Goal: Information Seeking & Learning: Learn about a topic

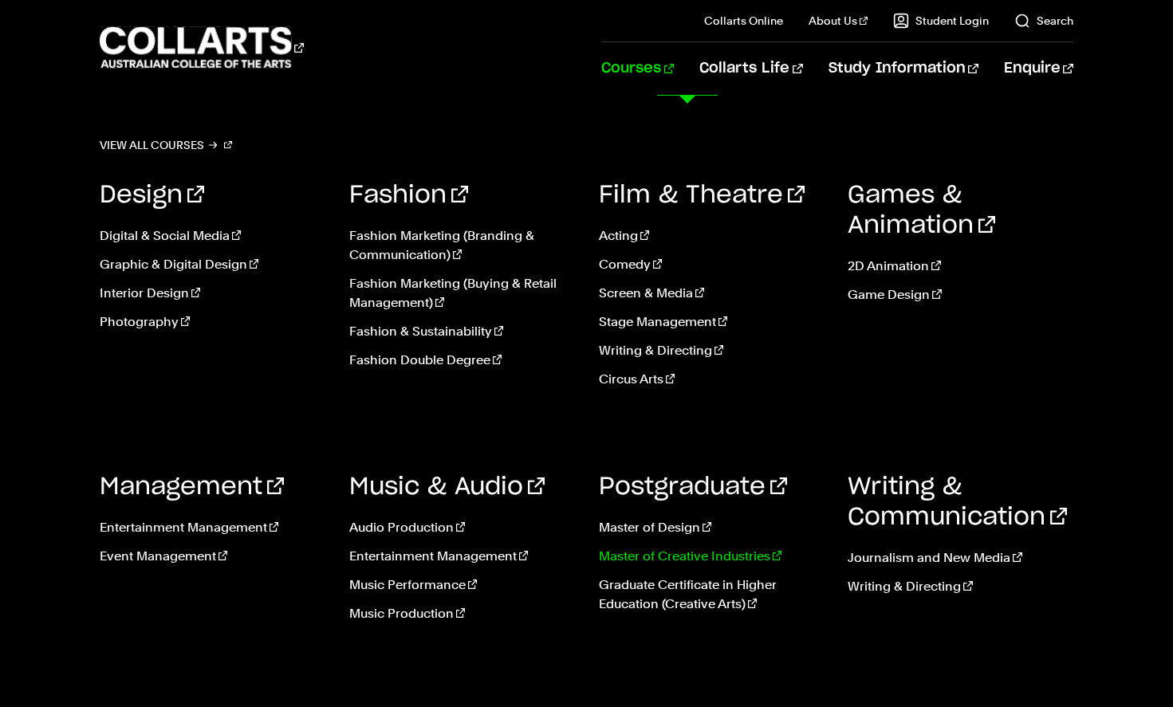
click at [653, 560] on link "Master of Creative Industries" at bounding box center [712, 556] width 226 height 19
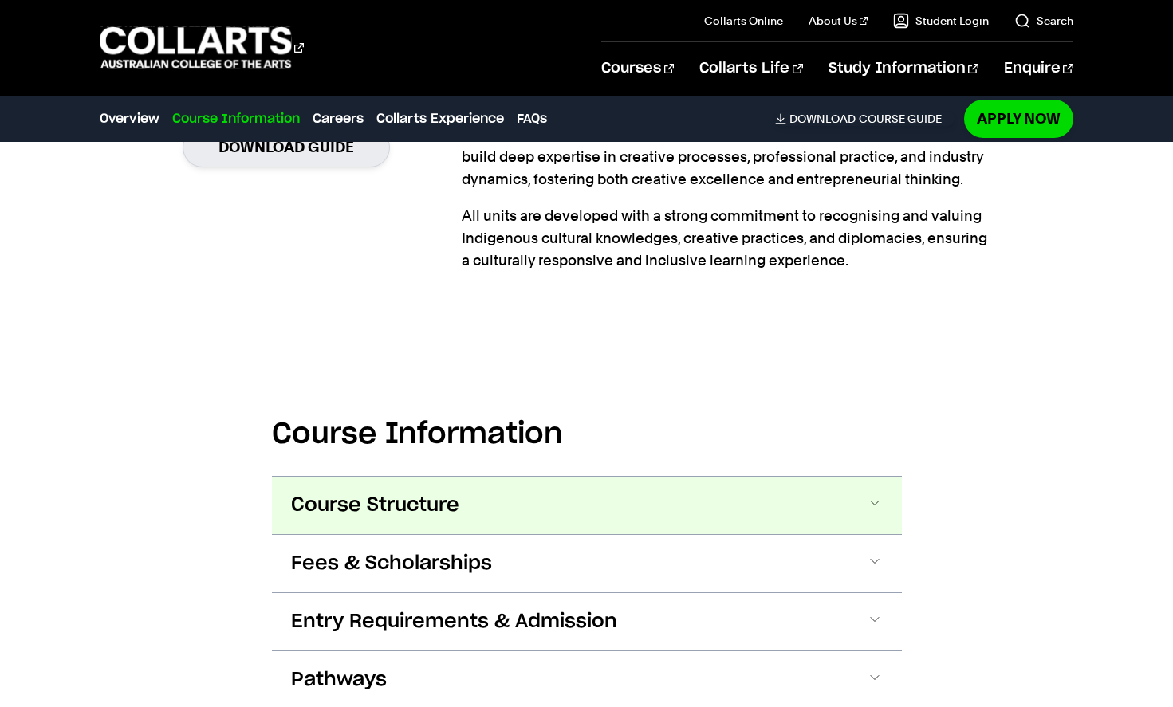
click at [407, 496] on span "Course Structure" at bounding box center [375, 506] width 168 height 26
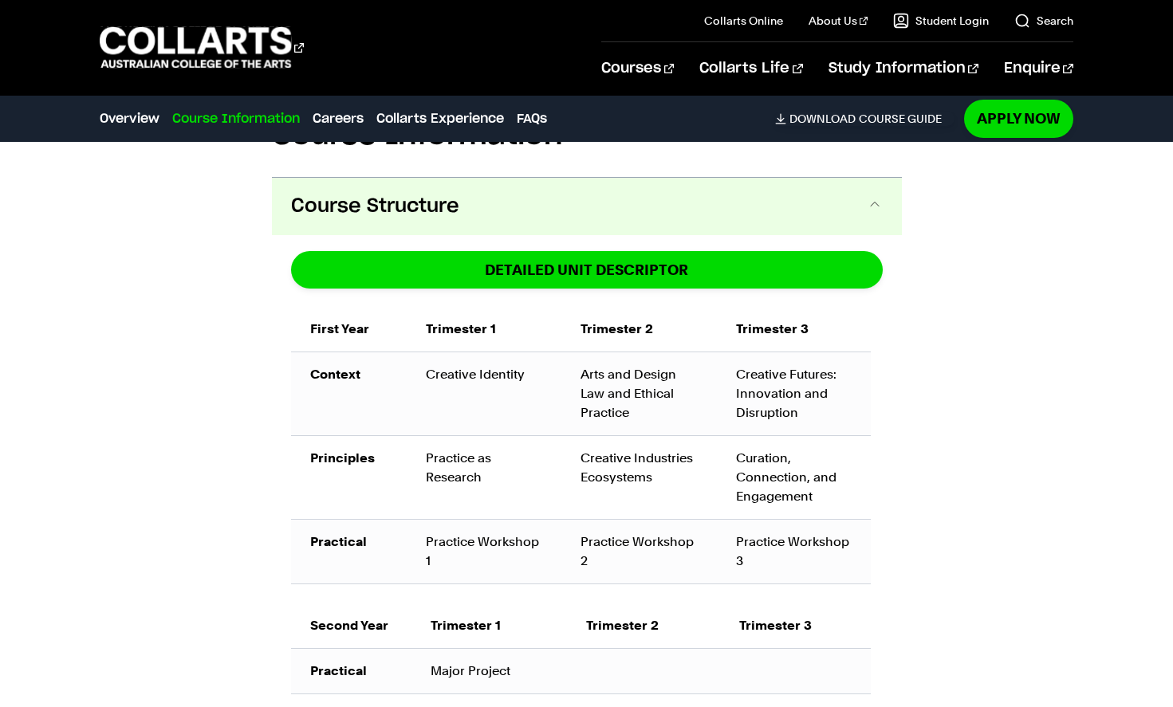
scroll to position [1003, 0]
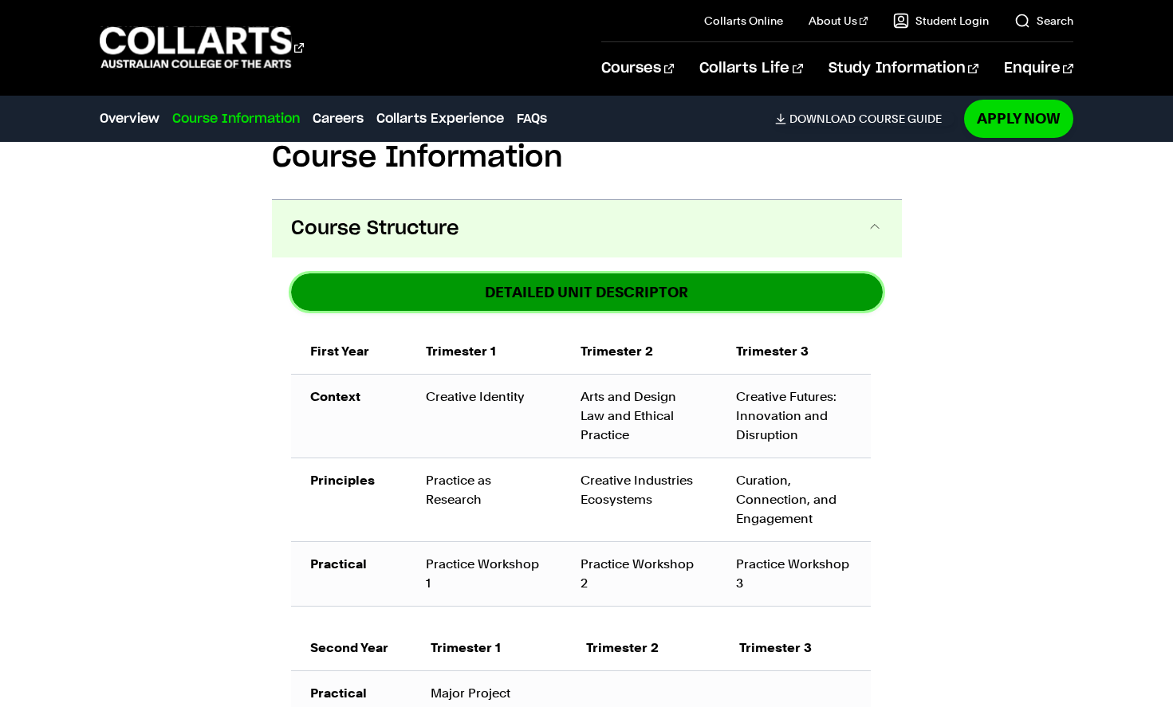
click at [597, 285] on link "DETAILED UNIT DESCRIPTOR" at bounding box center [587, 291] width 592 height 37
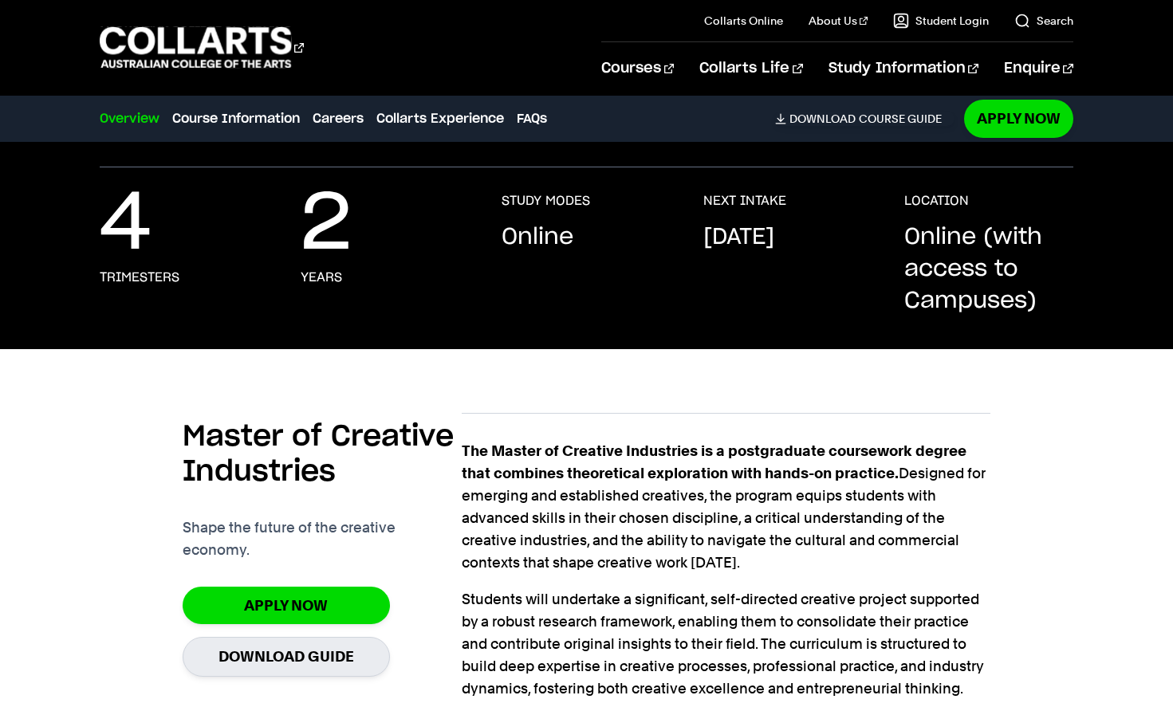
scroll to position [0, 0]
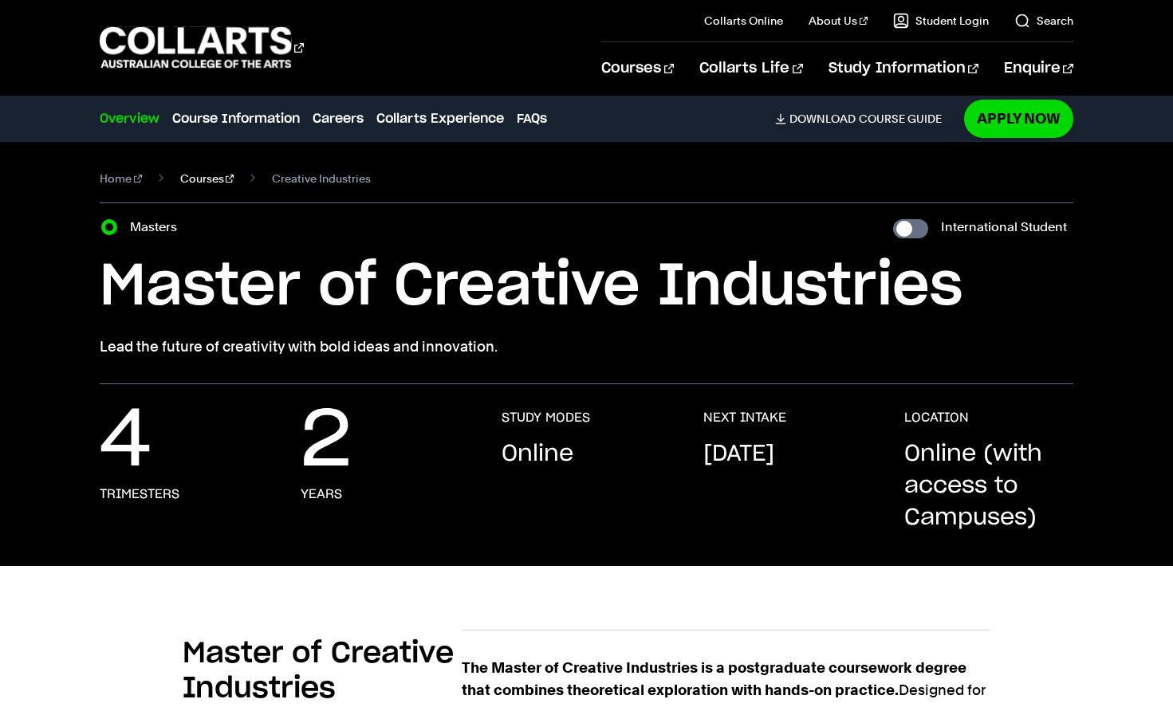
click at [192, 171] on link "Courses" at bounding box center [207, 178] width 54 height 22
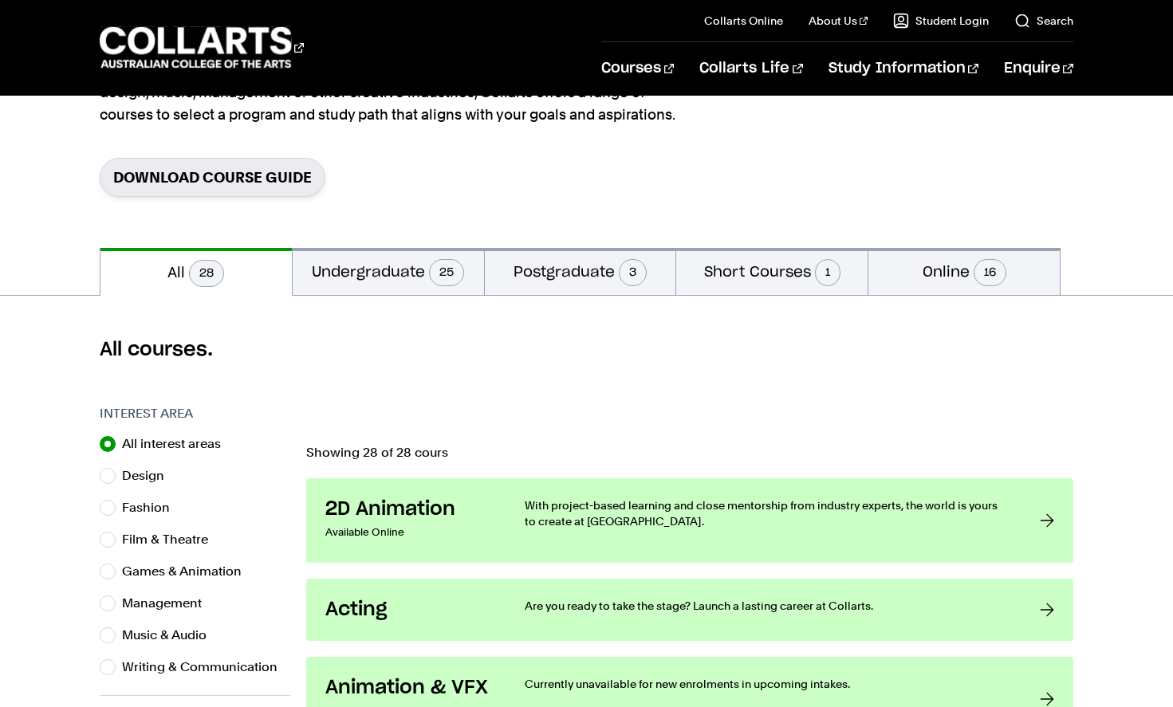
scroll to position [267, 0]
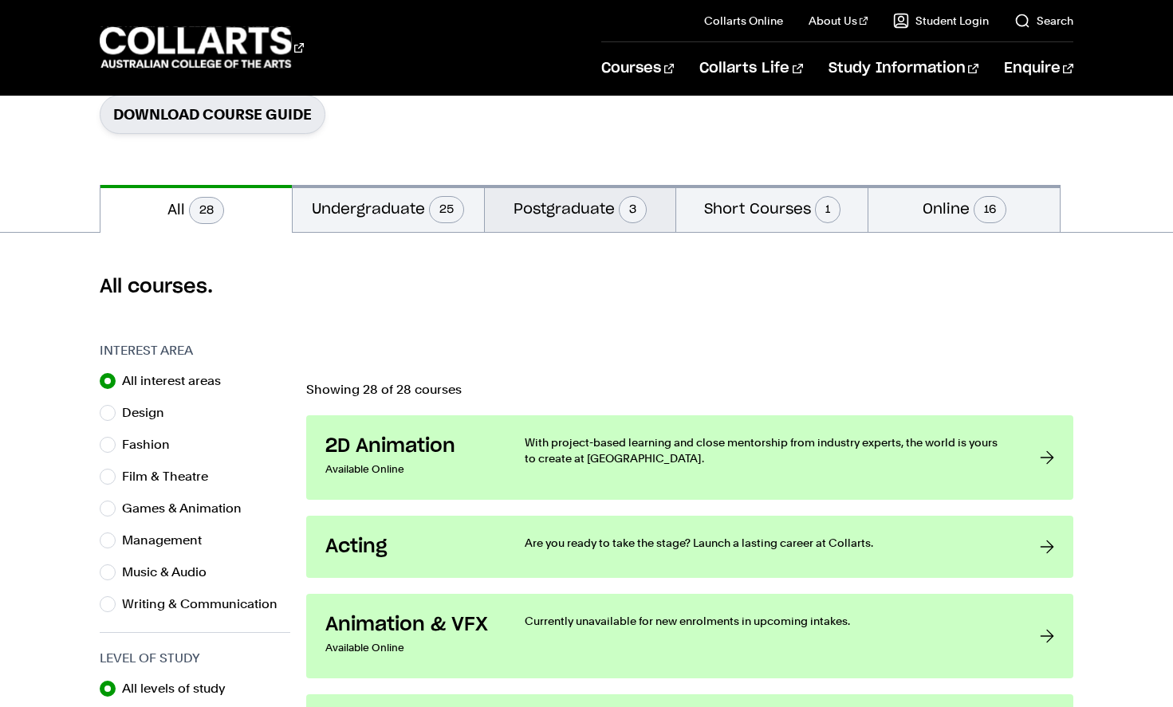
click at [596, 215] on button "Postgraduate 3" at bounding box center [580, 208] width 191 height 47
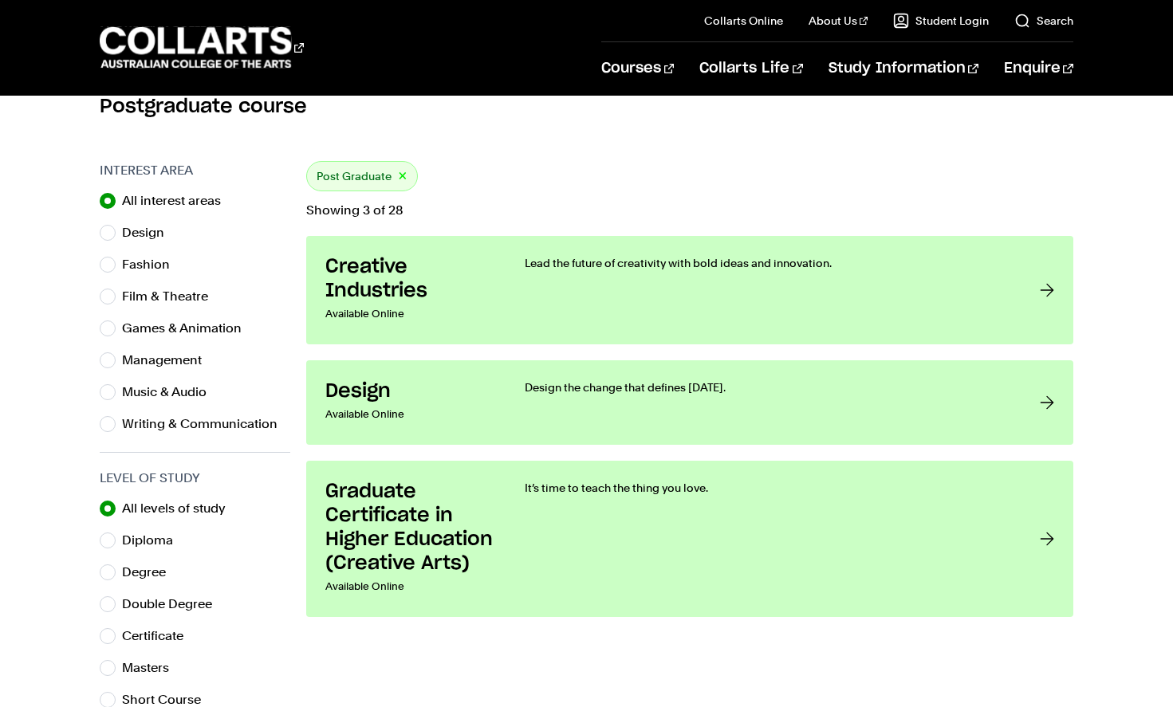
scroll to position [558, 0]
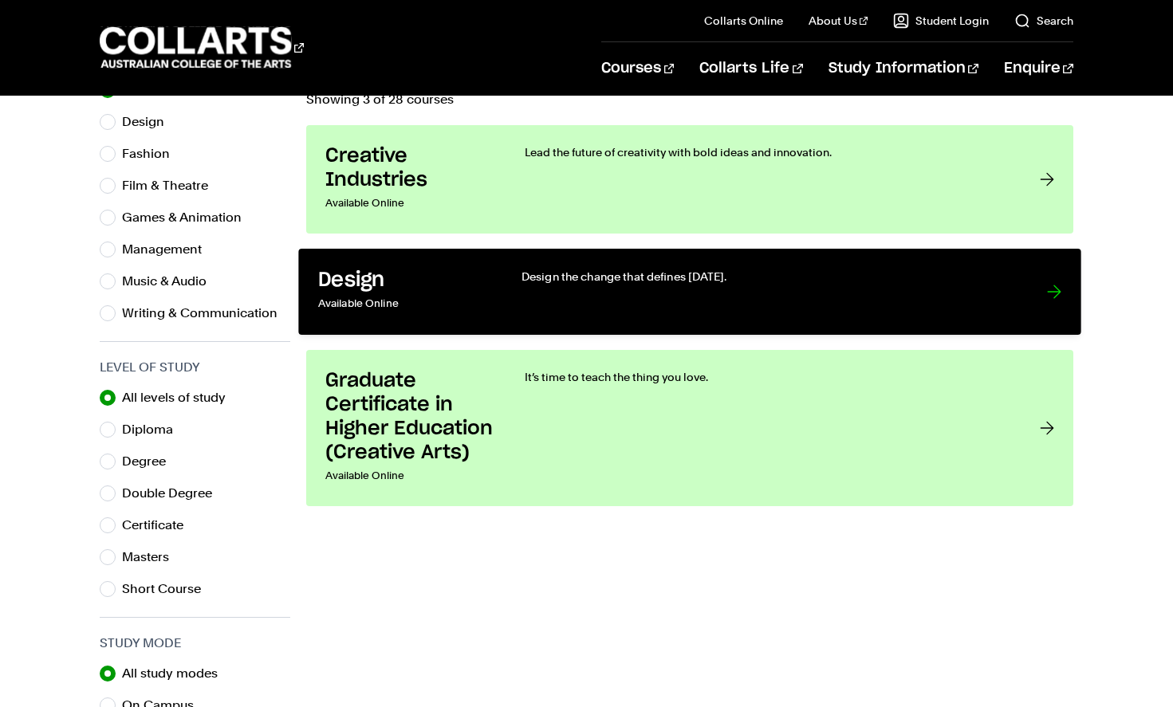
click at [617, 276] on p "Design the change that defines [DATE]." at bounding box center [767, 277] width 493 height 16
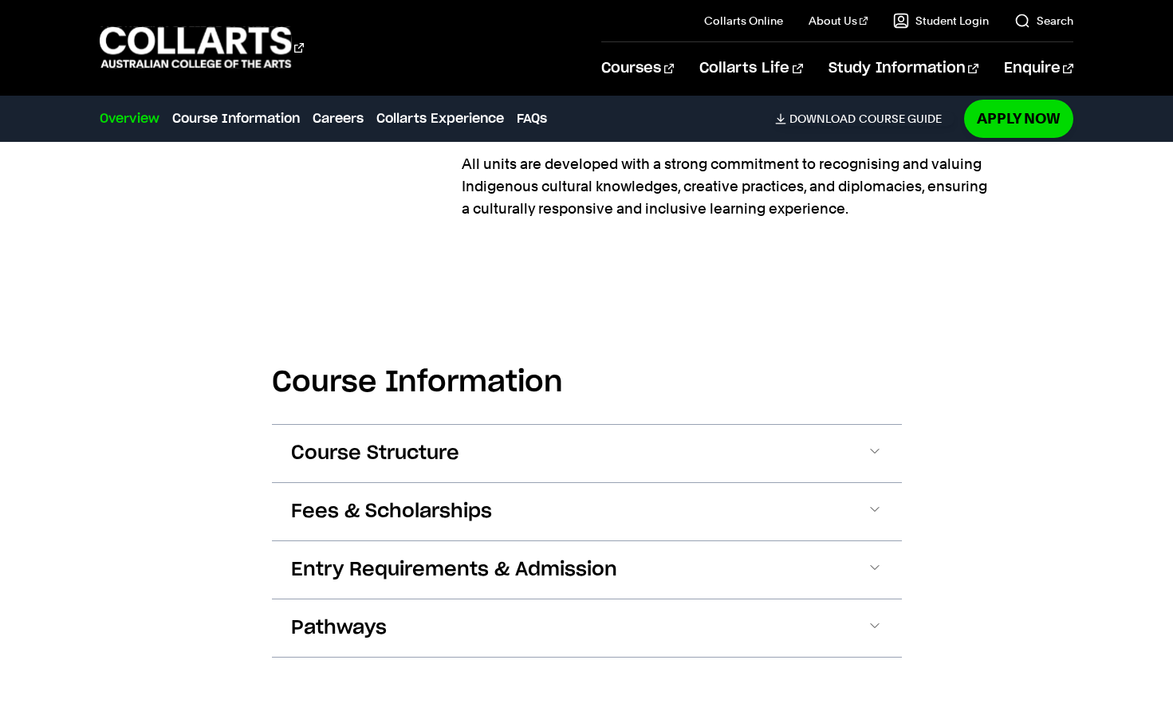
scroll to position [776, 0]
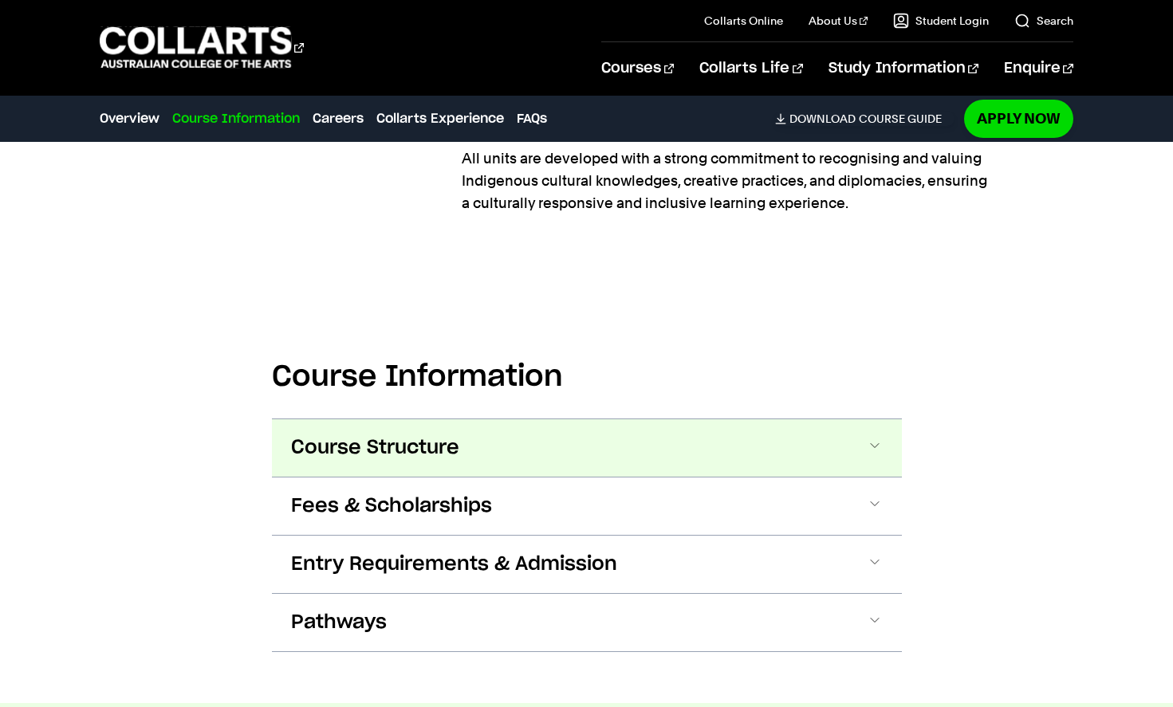
click at [402, 446] on span "Course Structure" at bounding box center [375, 448] width 168 height 26
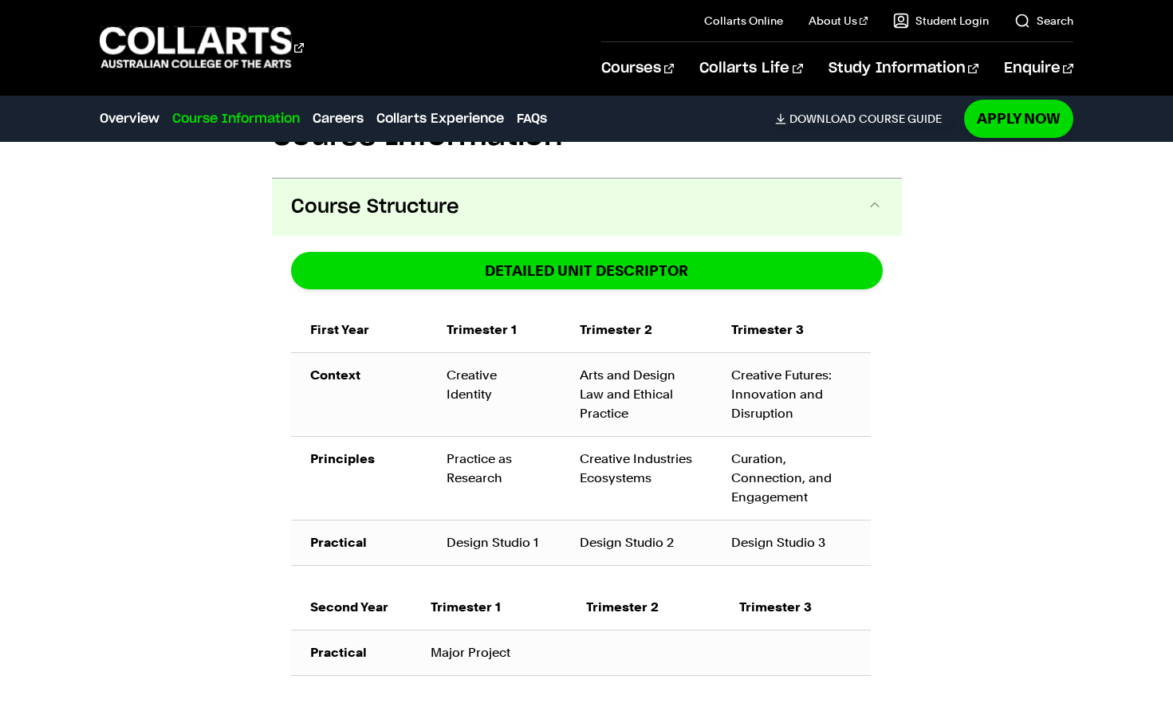
scroll to position [1052, 0]
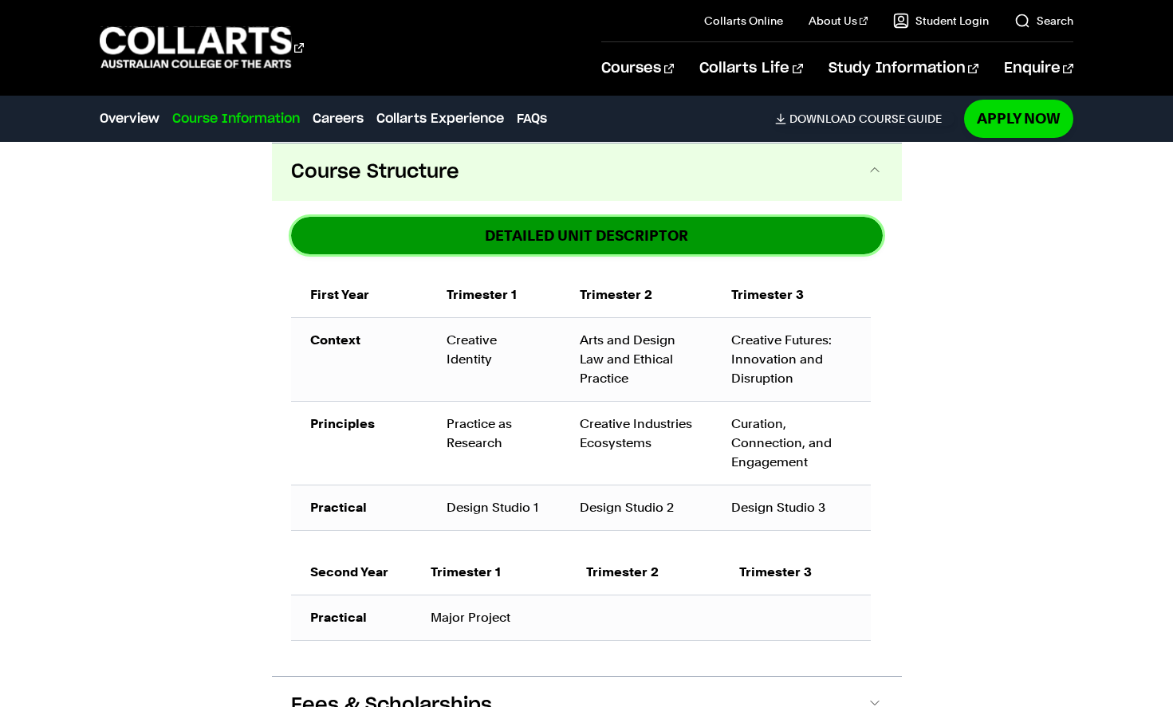
click at [542, 226] on link "DETAILED UNIT DESCRIPTOR" at bounding box center [587, 235] width 592 height 37
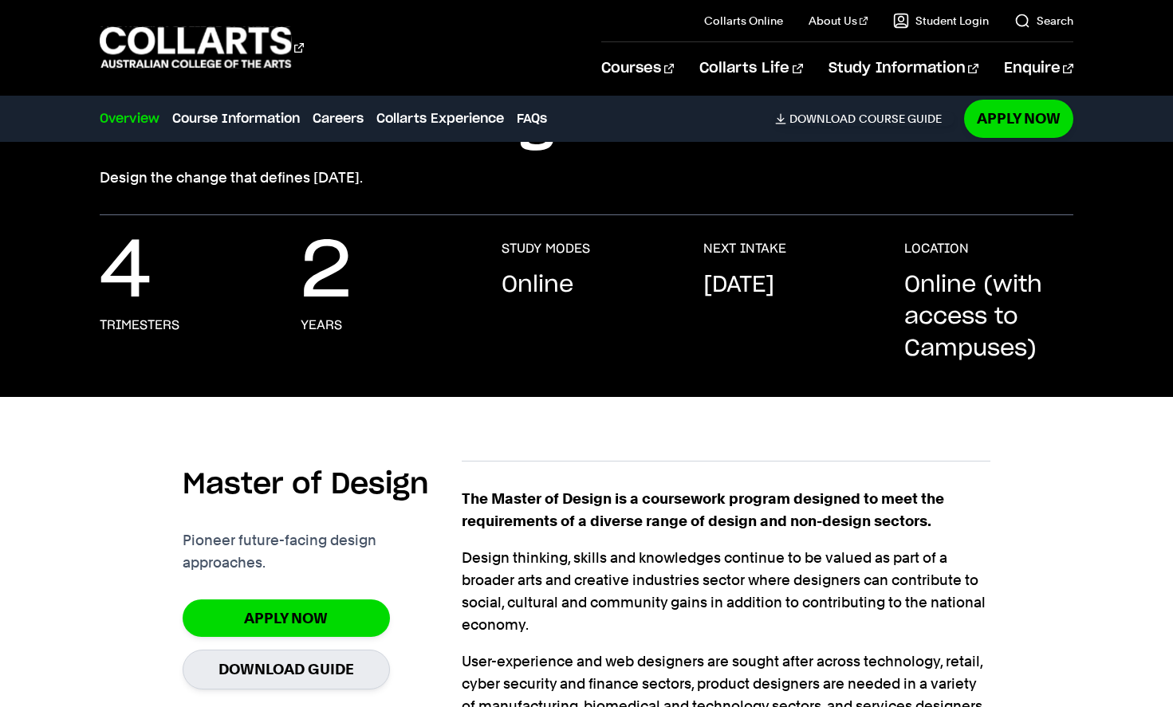
scroll to position [113, 0]
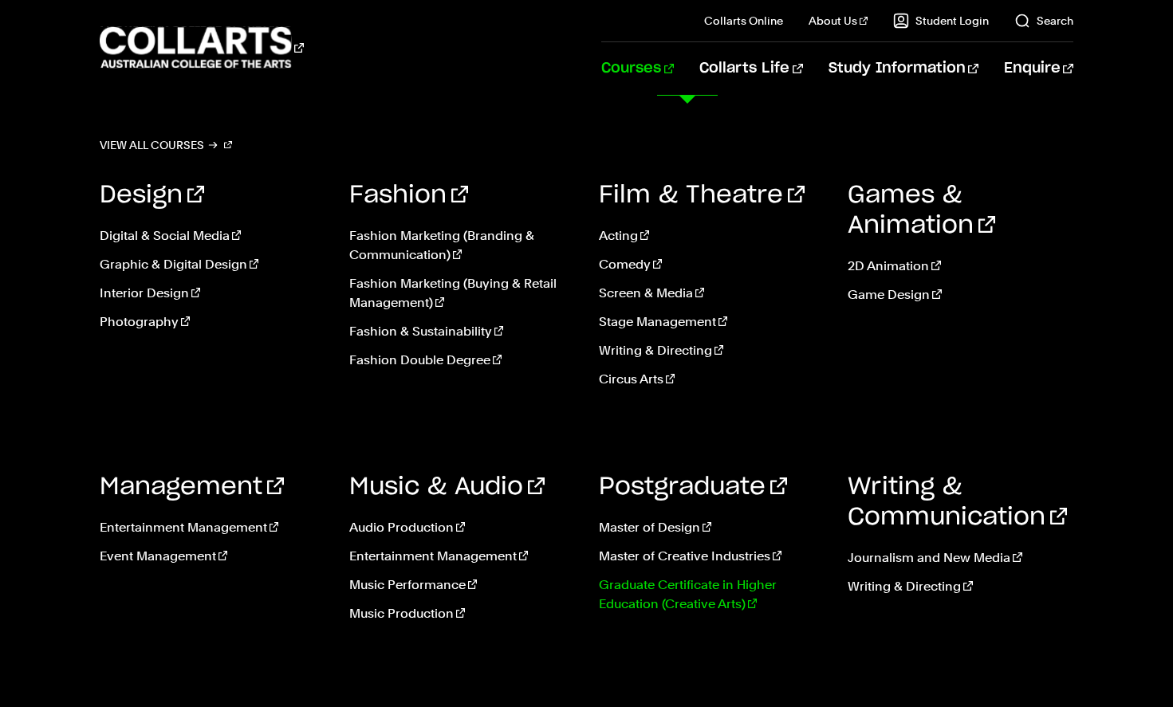
click at [661, 592] on link "Graduate Certificate in Higher Education (Creative Arts)" at bounding box center [712, 595] width 226 height 38
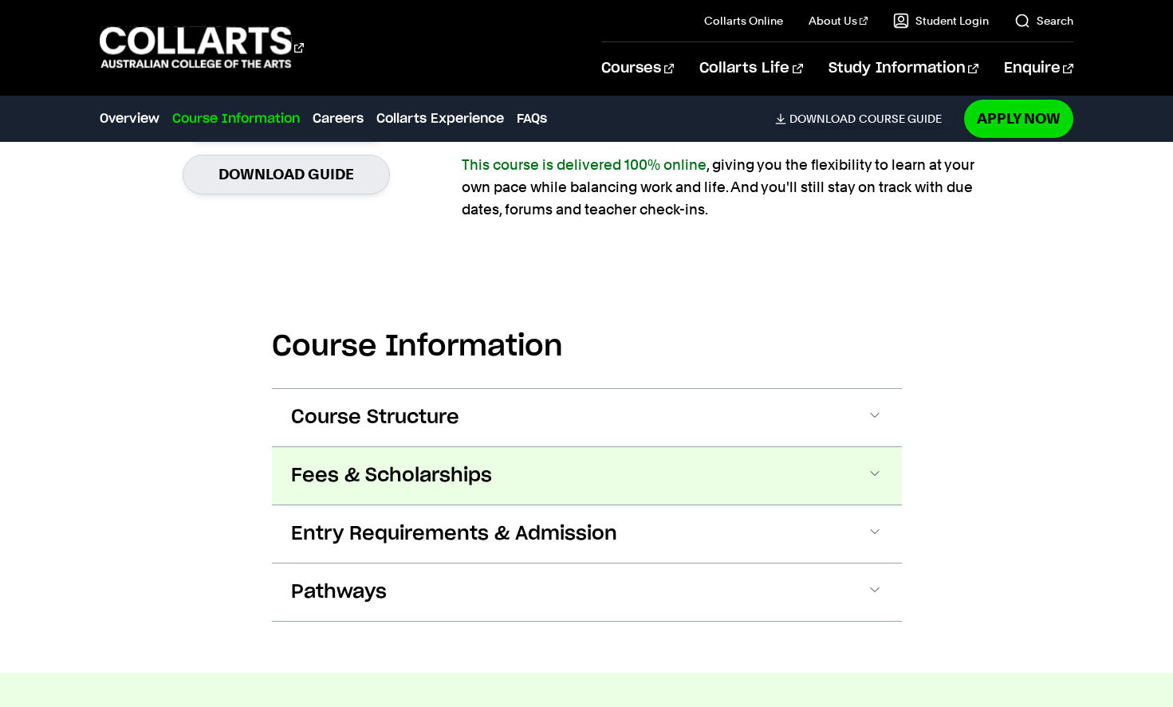
scroll to position [1350, 0]
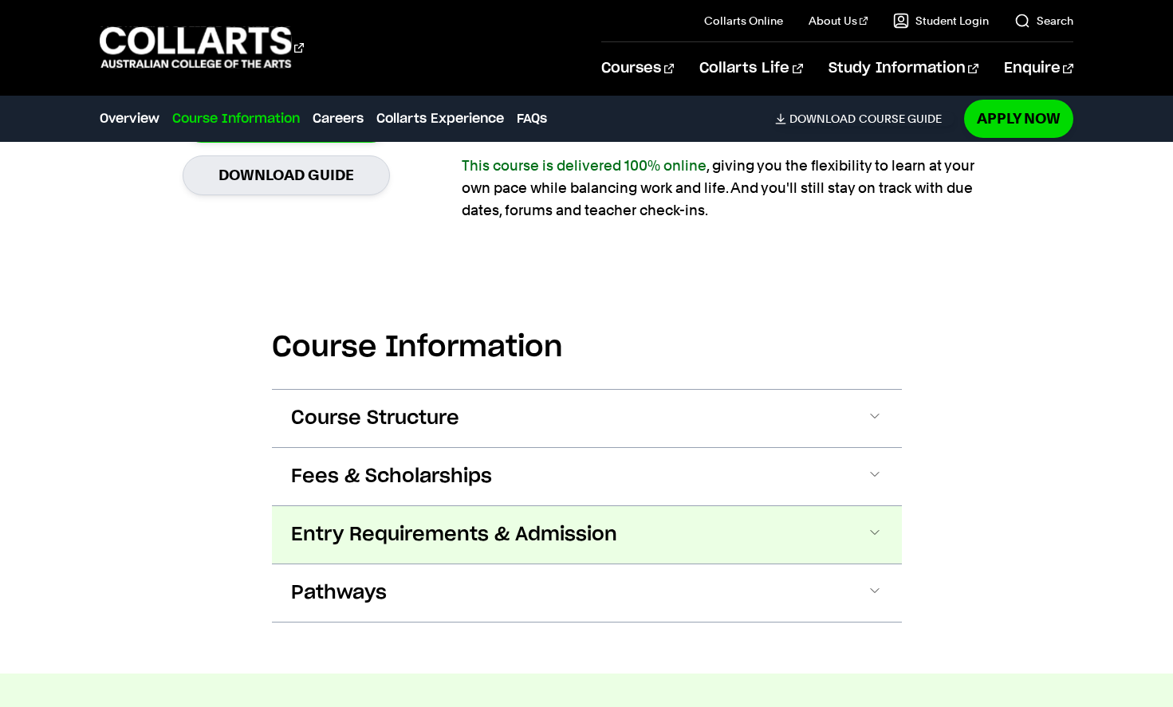
click at [395, 540] on span "Entry Requirements & Admission" at bounding box center [454, 535] width 326 height 26
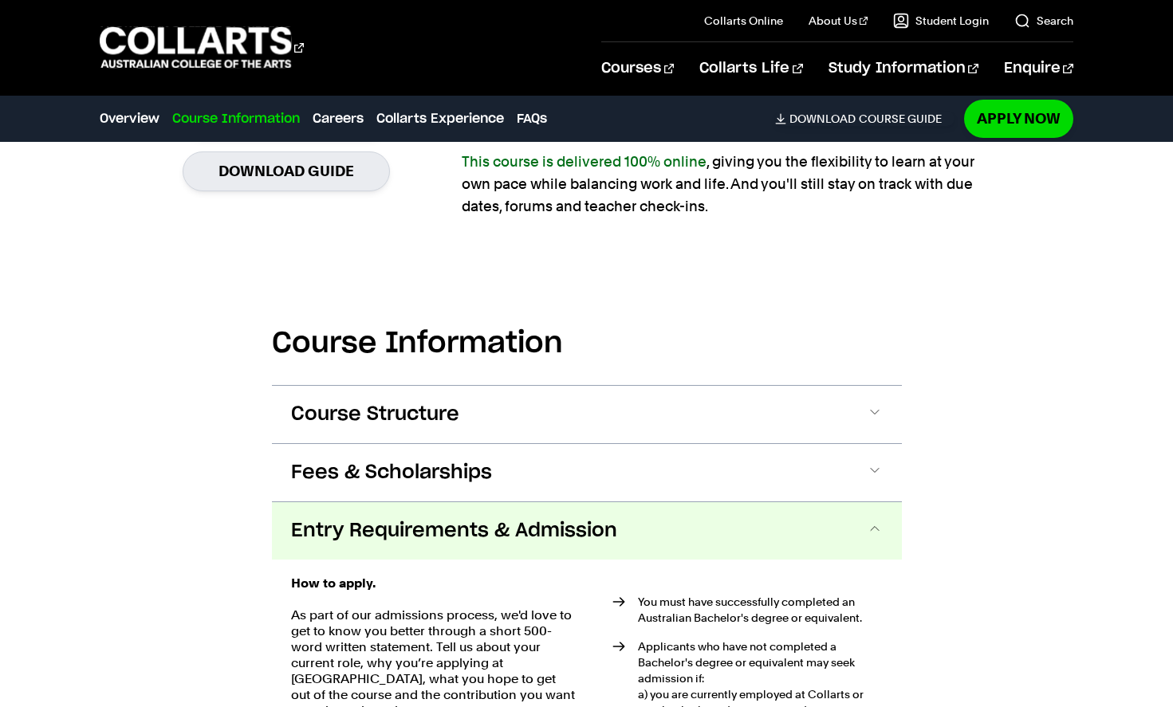
scroll to position [1352, 0]
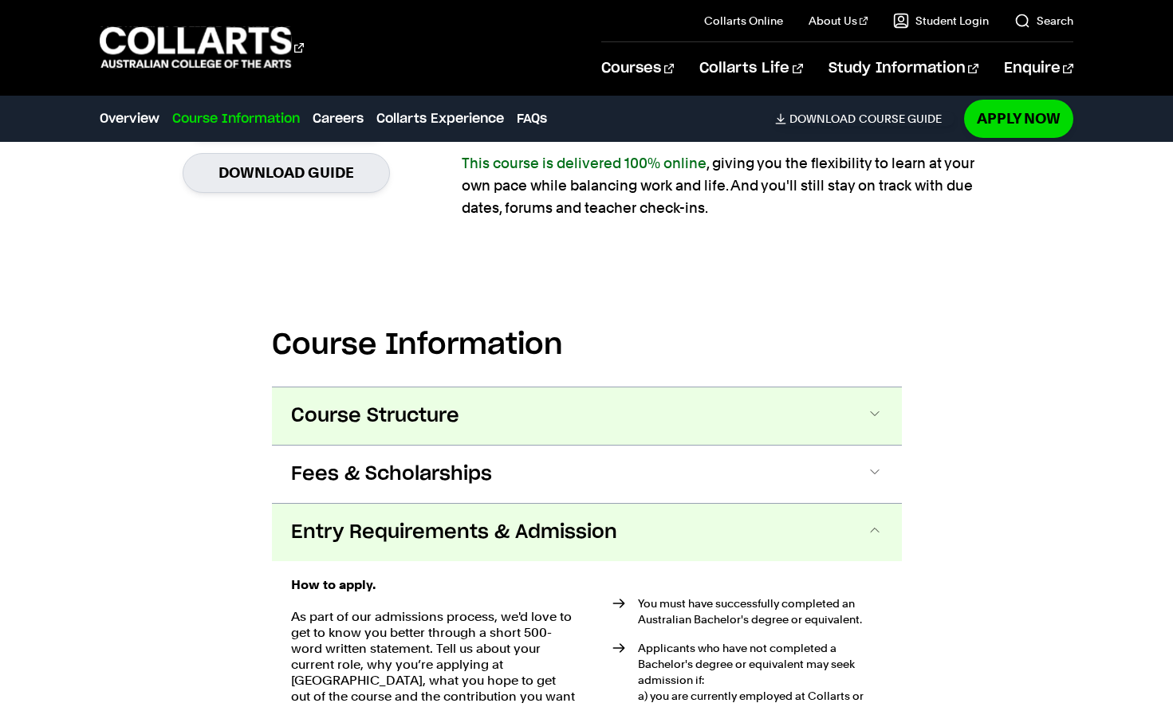
click at [383, 417] on span "Course Structure" at bounding box center [375, 416] width 168 height 26
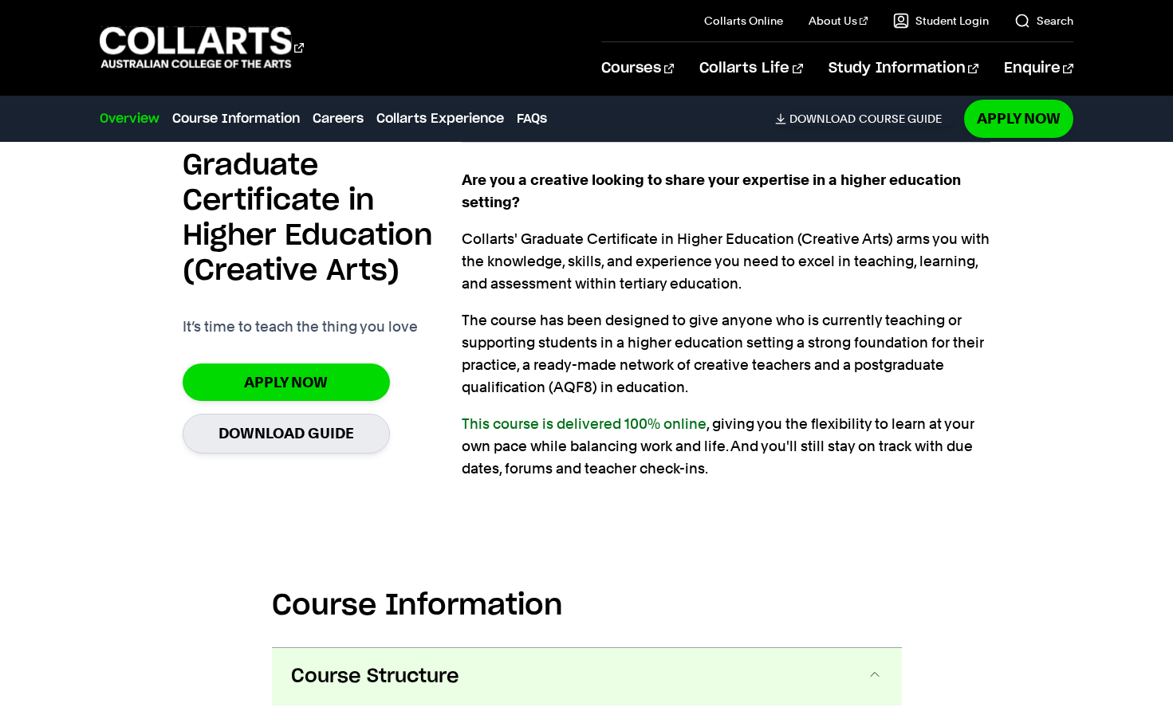
scroll to position [867, 0]
